Goal: Transaction & Acquisition: Purchase product/service

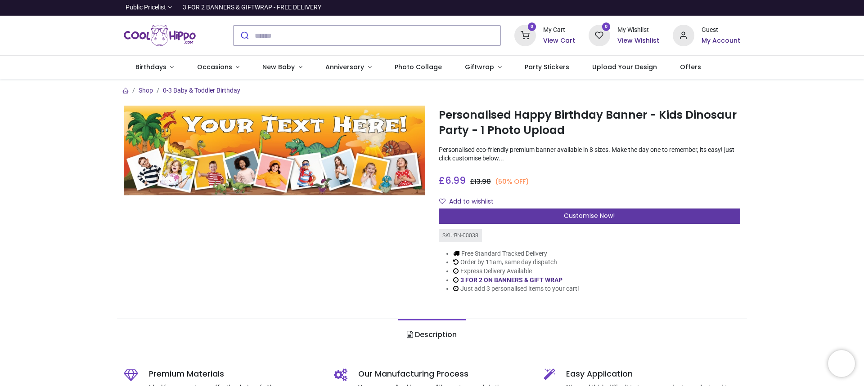
click at [529, 219] on div "Customise Now!" at bounding box center [589, 216] width 301 height 15
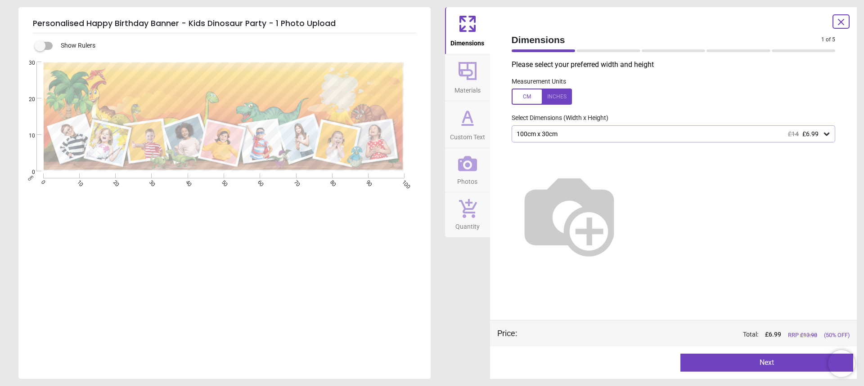
click at [524, 94] on div at bounding box center [541, 97] width 60 height 16
click at [557, 98] on div at bounding box center [541, 97] width 60 height 16
click at [574, 132] on div "100cm x 30cm £14 £6.99" at bounding box center [668, 134] width 307 height 8
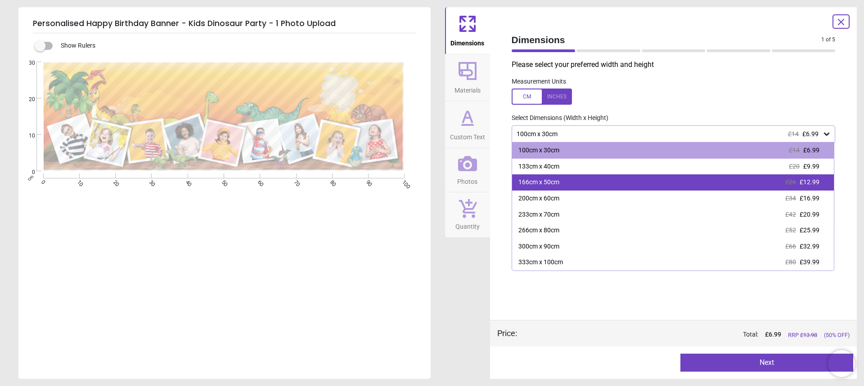
click at [544, 184] on div "166cm x 50cm" at bounding box center [538, 182] width 41 height 9
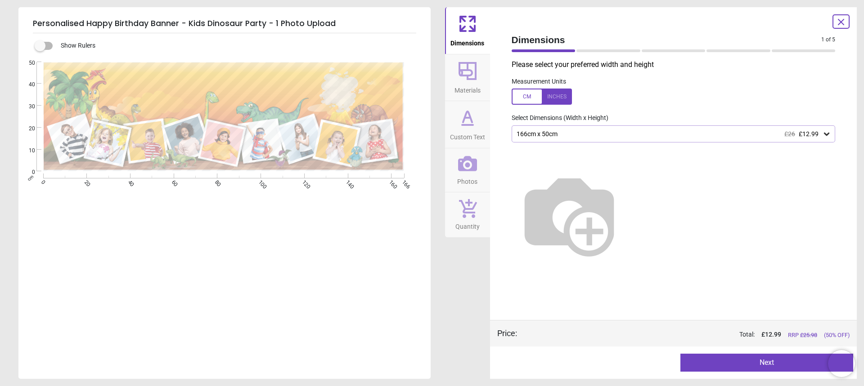
click at [759, 364] on button "Next" at bounding box center [766, 363] width 173 height 18
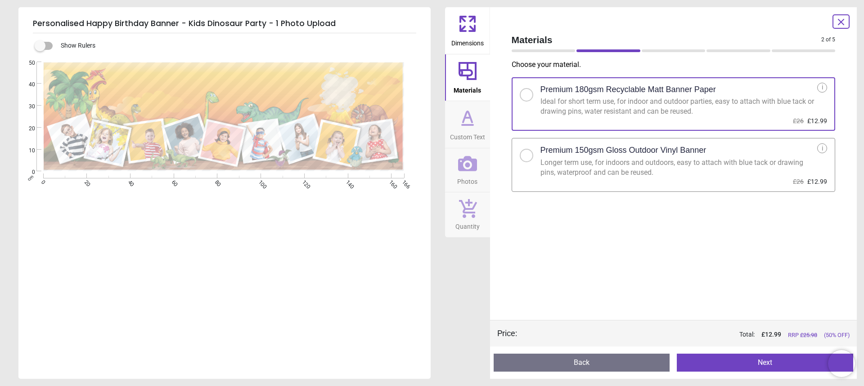
click at [756, 361] on button "Next" at bounding box center [765, 363] width 176 height 18
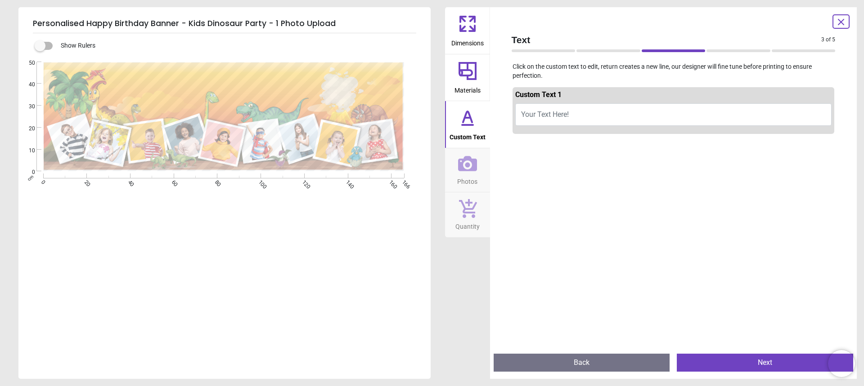
click at [540, 116] on span "Your Text Here!" at bounding box center [545, 114] width 48 height 9
drag, startPoint x: 642, startPoint y: 112, endPoint x: 649, endPoint y: 113, distance: 6.4
click at [647, 113] on button "Welcome to [PERSON_NAME]'s 4th Birthday Party" at bounding box center [673, 114] width 317 height 22
click at [660, 114] on button "Welcome to [PERSON_NAME]'s 4th Birthday Party" at bounding box center [673, 114] width 317 height 22
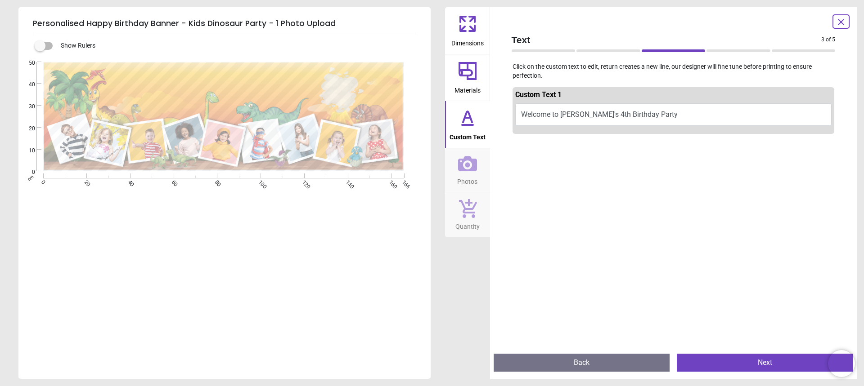
click at [647, 115] on button "Welcome to [PERSON_NAME]'s 4th Birthday Party" at bounding box center [673, 114] width 317 height 22
click at [468, 121] on icon at bounding box center [468, 118] width 22 height 22
drag, startPoint x: 636, startPoint y: 117, endPoint x: 538, endPoint y: 112, distance: 97.3
click at [539, 112] on button "Welcome to [PERSON_NAME]'s 4th Birthday" at bounding box center [673, 114] width 317 height 22
drag, startPoint x: 641, startPoint y: 112, endPoint x: 500, endPoint y: 112, distance: 140.8
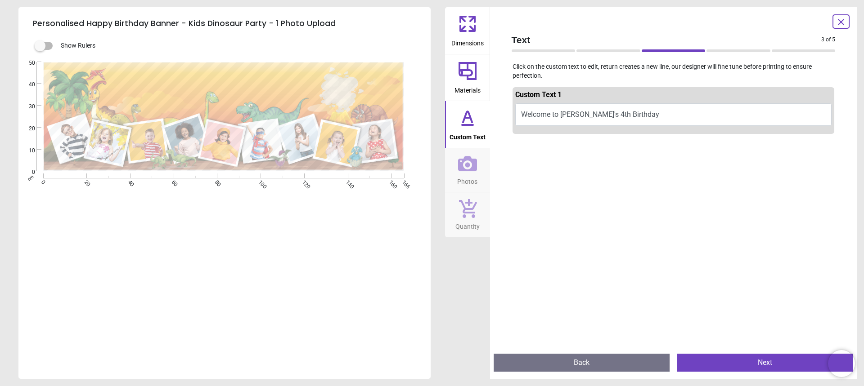
click at [500, 112] on div "Text 3 of 5 3 of 6 Click on the custom text to edit, return creates a new line,…" at bounding box center [673, 193] width 367 height 372
click at [469, 123] on icon at bounding box center [468, 118] width 22 height 22
drag, startPoint x: 612, startPoint y: 115, endPoint x: 498, endPoint y: 112, distance: 113.8
click at [498, 112] on div "Text 3 of 5 3 of 6 Click on the custom text to edit, return creates a new line,…" at bounding box center [673, 193] width 367 height 372
drag, startPoint x: 629, startPoint y: 114, endPoint x: 502, endPoint y: 107, distance: 127.5
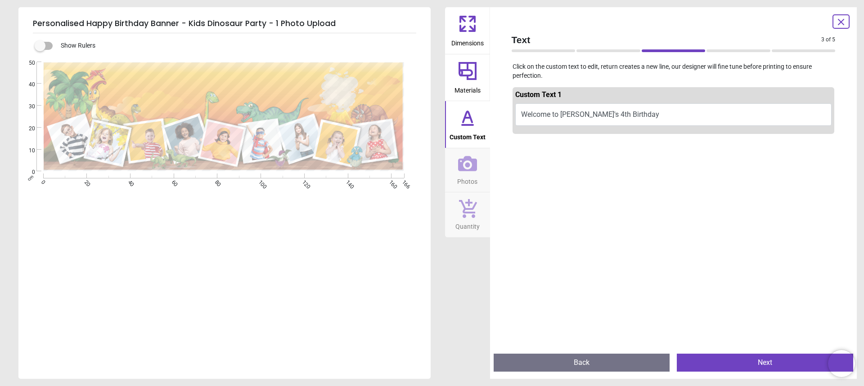
click at [502, 107] on div "Text 3 of 5 3 of 6 Click on the custom text to edit, return creates a new line,…" at bounding box center [673, 193] width 367 height 372
click at [472, 120] on icon at bounding box center [468, 118] width 22 height 22
click at [472, 121] on icon at bounding box center [467, 117] width 9 height 11
click at [463, 137] on span "Custom Text" at bounding box center [467, 135] width 36 height 13
click at [632, 115] on button "Welcome to [PERSON_NAME]'s 4th Birthday" at bounding box center [673, 114] width 317 height 22
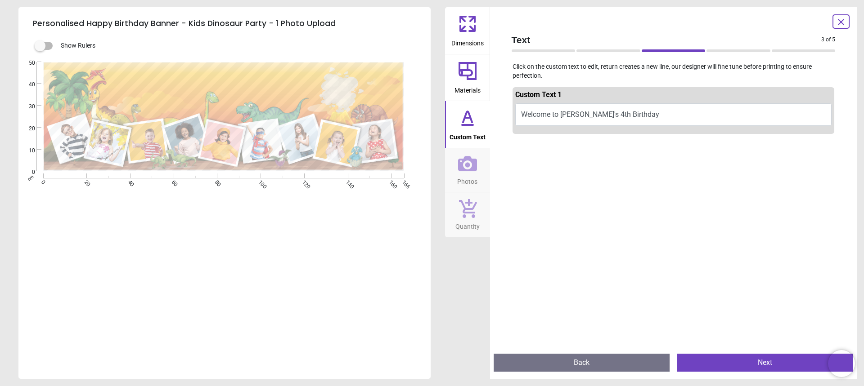
click at [632, 115] on button "Welcome to [PERSON_NAME]'s 4th Birthday" at bounding box center [673, 114] width 317 height 22
click at [769, 362] on button "Next" at bounding box center [765, 363] width 176 height 18
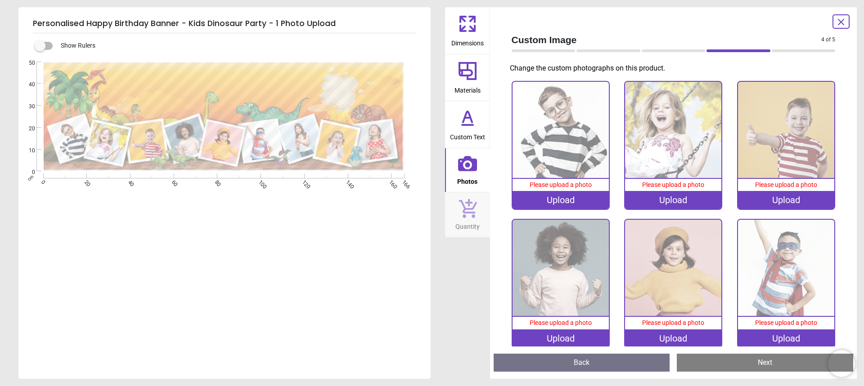
click at [571, 358] on button "Back" at bounding box center [581, 363] width 176 height 18
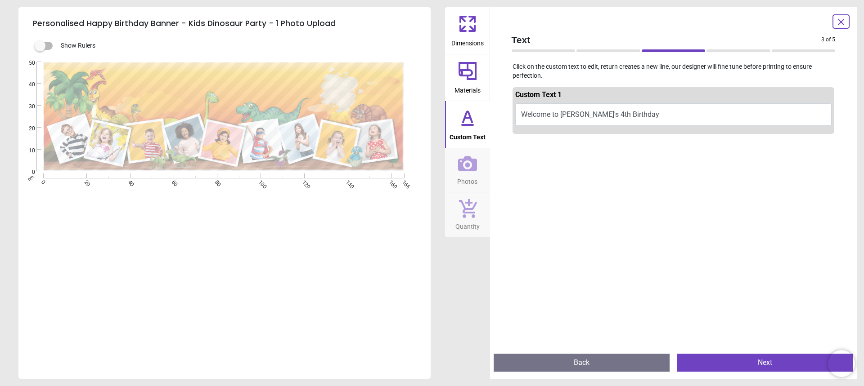
click at [540, 110] on button "Welcome to [PERSON_NAME]'s 4th Birthday" at bounding box center [673, 114] width 317 height 22
click at [463, 128] on icon at bounding box center [468, 118] width 22 height 22
click at [463, 79] on icon at bounding box center [468, 71] width 22 height 22
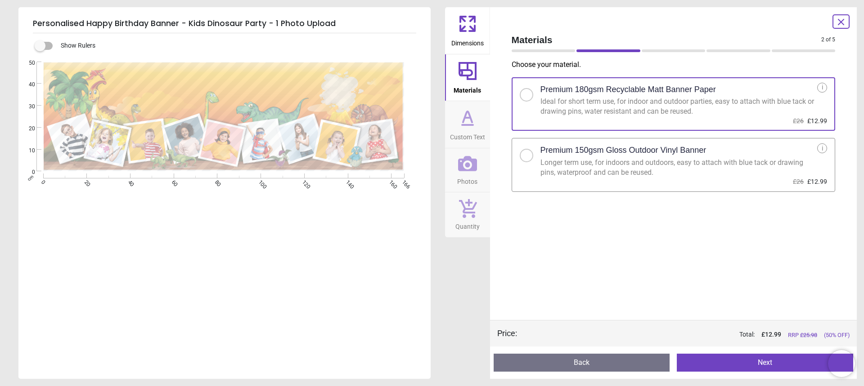
click at [475, 126] on icon at bounding box center [468, 118] width 22 height 22
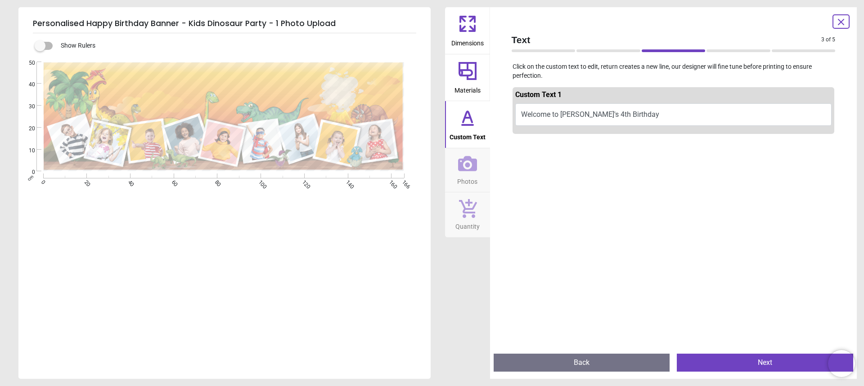
click at [587, 116] on button "Welcome to [PERSON_NAME]'s 4th Birthday" at bounding box center [673, 114] width 317 height 22
drag, startPoint x: 657, startPoint y: 112, endPoint x: 489, endPoint y: 110, distance: 168.7
click at [489, 110] on div "Dimensions Materials Custom Text Photos Quantity Text 3 of 5 3 of 6 Click on th…" at bounding box center [651, 193] width 412 height 372
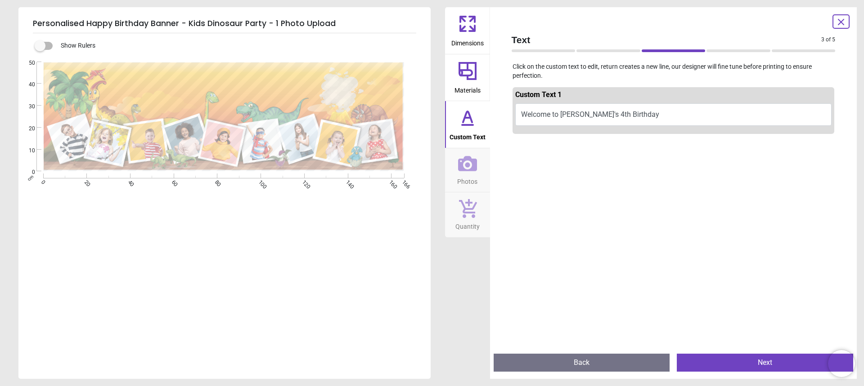
click at [536, 118] on button "Welcome to [PERSON_NAME]'s 4th Birthday" at bounding box center [673, 114] width 317 height 22
drag, startPoint x: 636, startPoint y: 112, endPoint x: 534, endPoint y: 105, distance: 102.8
click at [534, 105] on button "Welcome to [PERSON_NAME]'s 4th Birthday" at bounding box center [673, 114] width 317 height 22
click at [636, 115] on button "Welcome to [PERSON_NAME]'s 4th Birthday" at bounding box center [673, 114] width 317 height 22
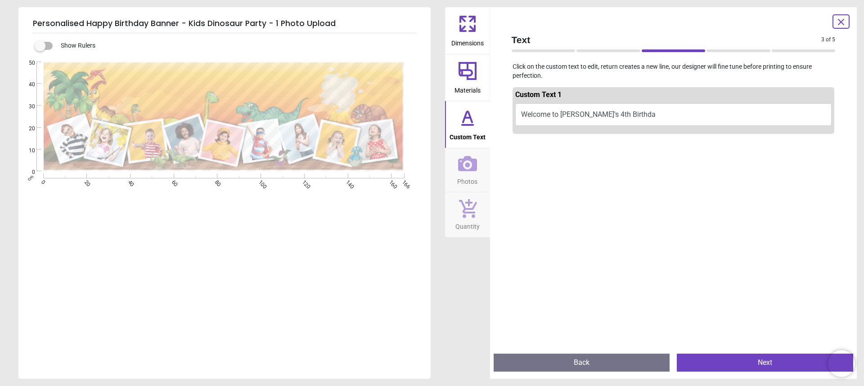
type textarea "**********"
click at [479, 123] on button "Custom Text" at bounding box center [467, 124] width 45 height 47
click at [466, 113] on icon at bounding box center [467, 117] width 9 height 11
click at [763, 358] on button "Next" at bounding box center [765, 363] width 176 height 18
